Goal: Navigation & Orientation: Understand site structure

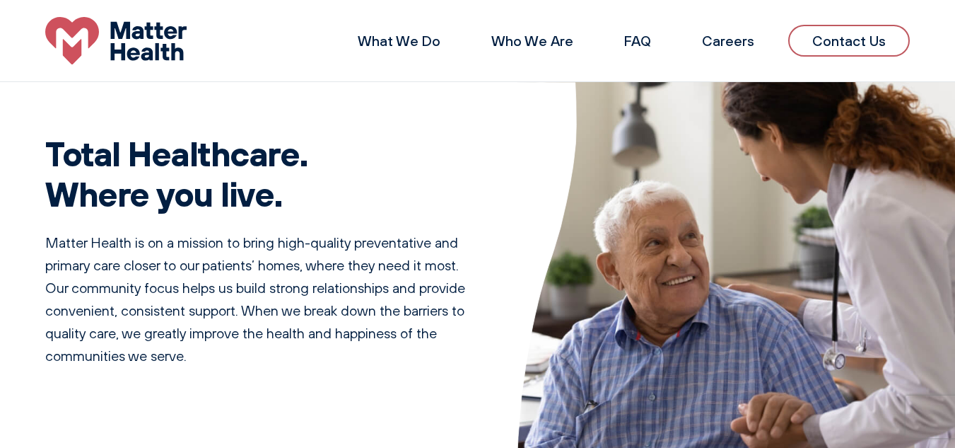
click at [363, 151] on h1 "Total Healthcare. Where you live." at bounding box center [264, 173] width 438 height 81
click at [745, 40] on link "Careers" at bounding box center [728, 41] width 52 height 18
click at [540, 40] on link "Who We Are" at bounding box center [532, 41] width 82 height 18
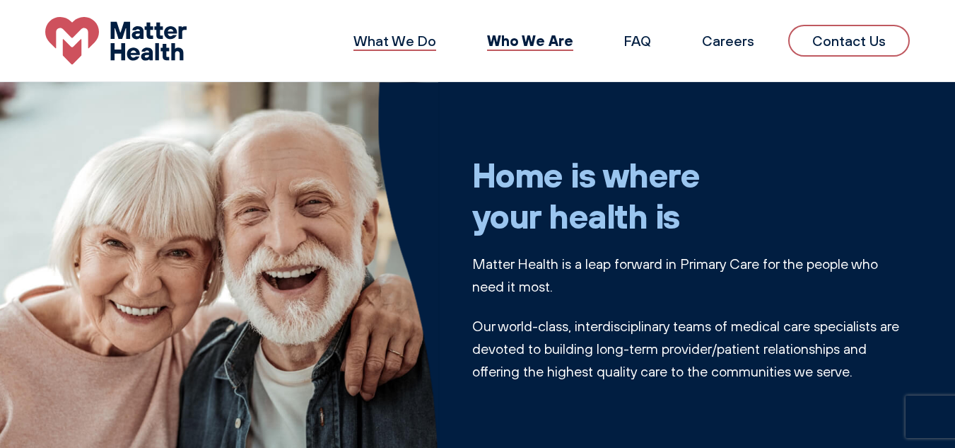
click at [394, 34] on link "What We Do" at bounding box center [394, 41] width 83 height 18
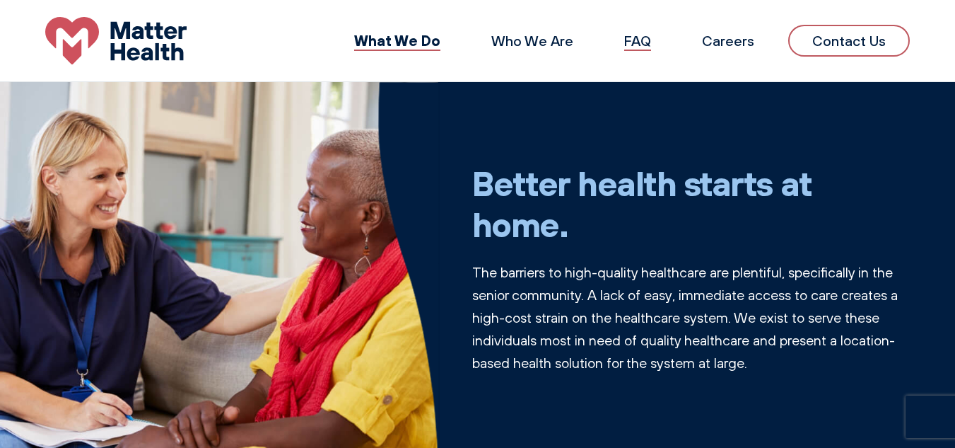
click at [651, 37] on link "FAQ" at bounding box center [637, 41] width 27 height 18
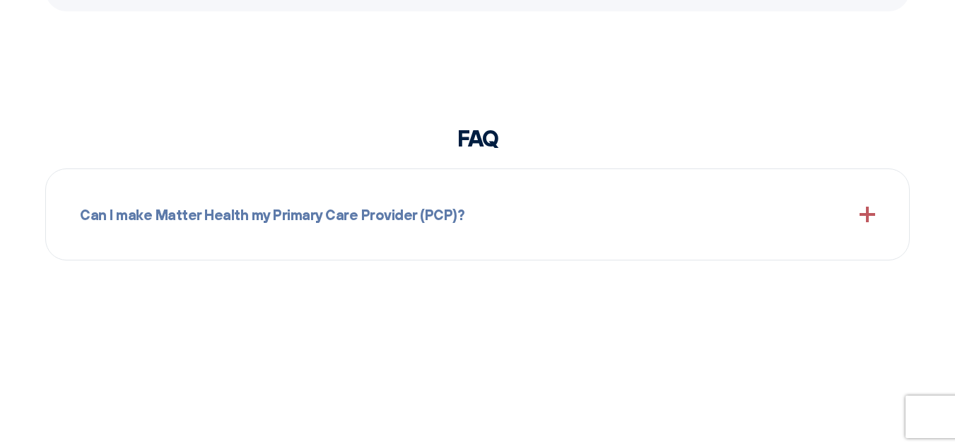
scroll to position [1355, 0]
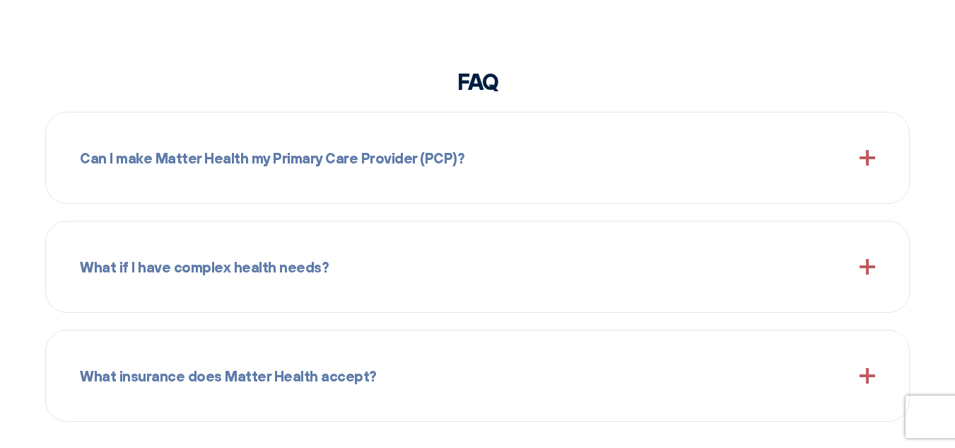
click at [871, 158] on span at bounding box center [868, 158] width 16 height 16
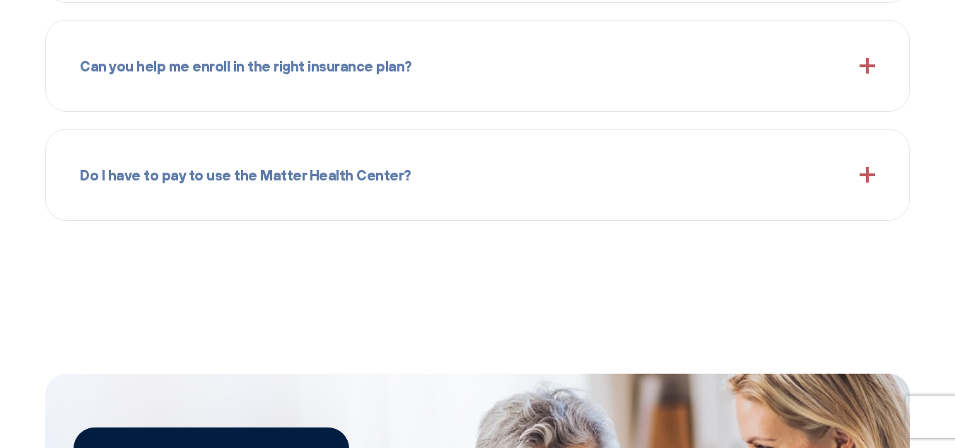
scroll to position [1807, 0]
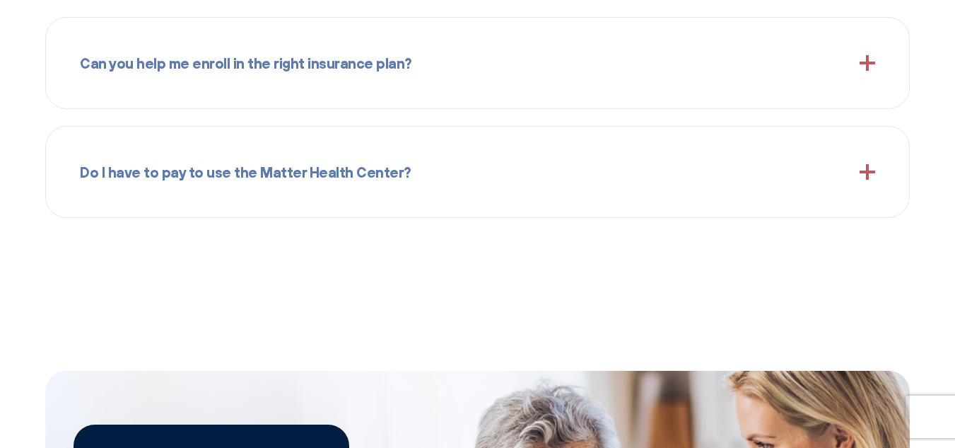
click at [870, 174] on span at bounding box center [868, 172] width 16 height 16
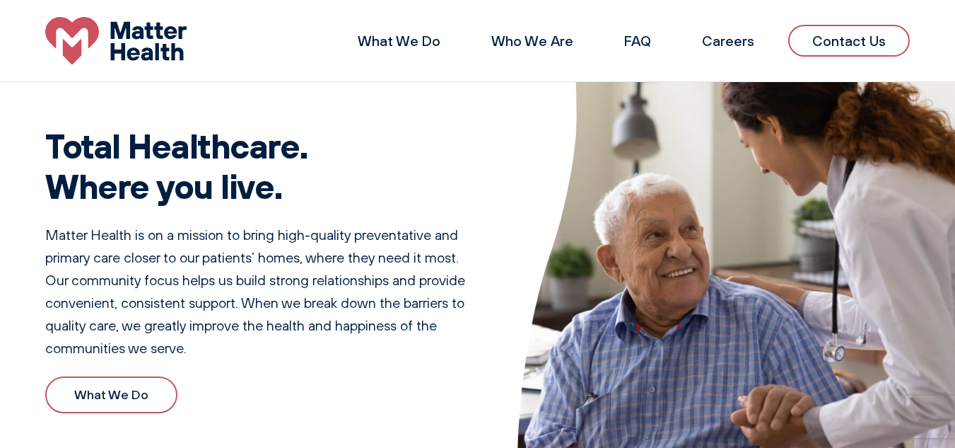
scroll to position [0, 0]
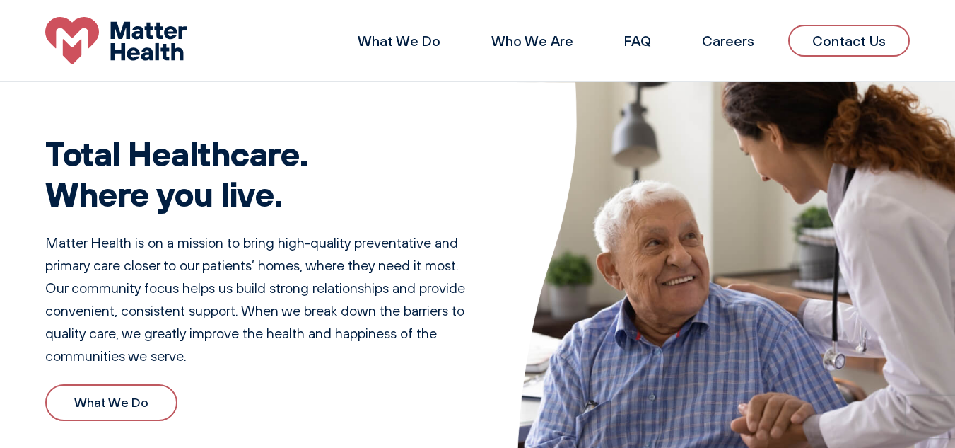
click at [121, 53] on img at bounding box center [115, 40] width 141 height 47
